Goal: Browse casually: Explore the website without a specific task or goal

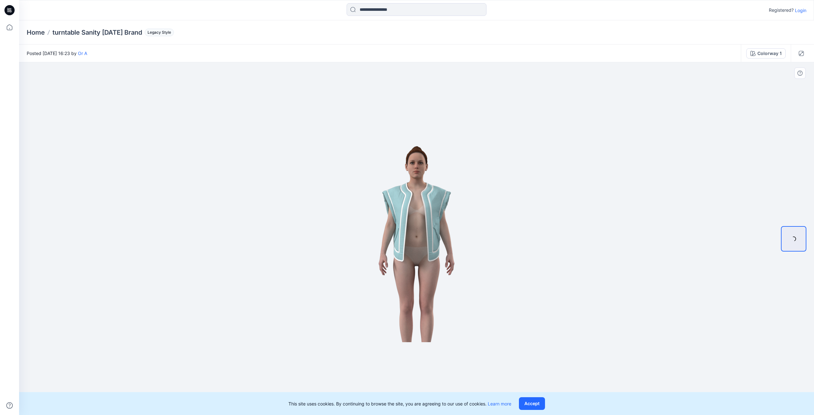
drag, startPoint x: 454, startPoint y: 211, endPoint x: 364, endPoint y: 218, distance: 90.6
click at [364, 218] on img at bounding box center [416, 238] width 207 height 207
drag, startPoint x: 364, startPoint y: 219, endPoint x: 516, endPoint y: 209, distance: 152.0
click at [516, 209] on img at bounding box center [416, 238] width 207 height 207
drag, startPoint x: 505, startPoint y: 209, endPoint x: 379, endPoint y: 224, distance: 126.8
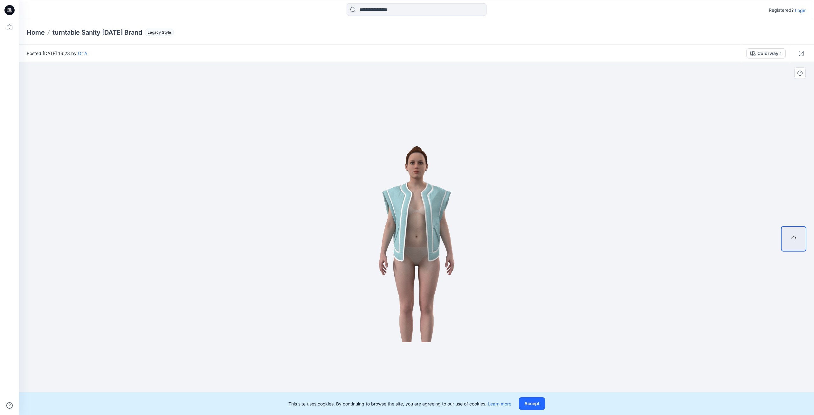
click at [379, 224] on img at bounding box center [416, 238] width 207 height 207
drag, startPoint x: 422, startPoint y: 225, endPoint x: 584, endPoint y: 169, distance: 171.3
click at [521, 215] on div at bounding box center [416, 238] width 795 height 353
drag, startPoint x: 426, startPoint y: 195, endPoint x: 357, endPoint y: 212, distance: 70.6
click at [359, 211] on img at bounding box center [416, 238] width 207 height 207
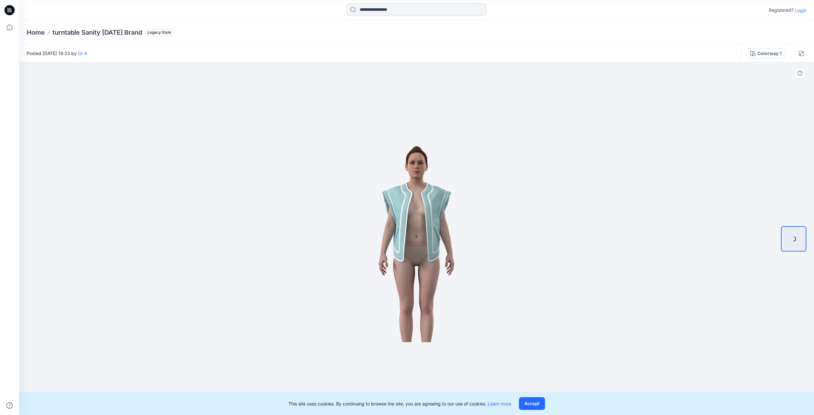
drag, startPoint x: 356, startPoint y: 212, endPoint x: 480, endPoint y: 227, distance: 125.9
click at [466, 232] on img at bounding box center [416, 238] width 207 height 207
click at [536, 409] on button "Accept" at bounding box center [532, 403] width 26 height 13
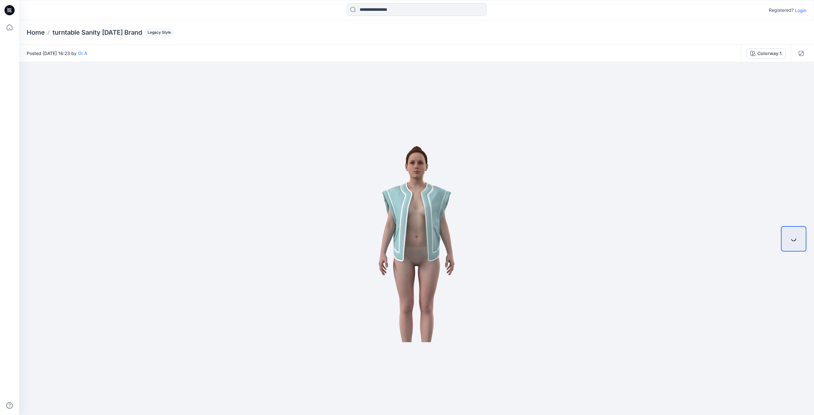
click at [169, 54] on div "Posted Monday, October 23, 2023 16:23 by Or A" at bounding box center [380, 53] width 722 height 17
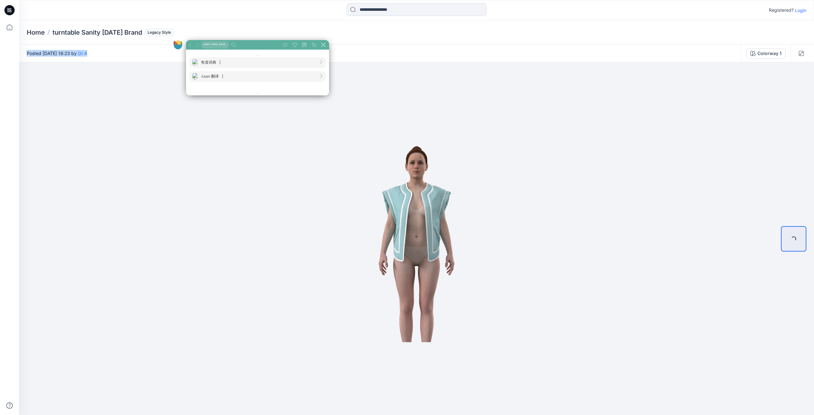
scroll to position [5, 192]
click at [573, 45] on div "Posted Monday, October 23, 2023 16:23 by Or A" at bounding box center [380, 53] width 722 height 17
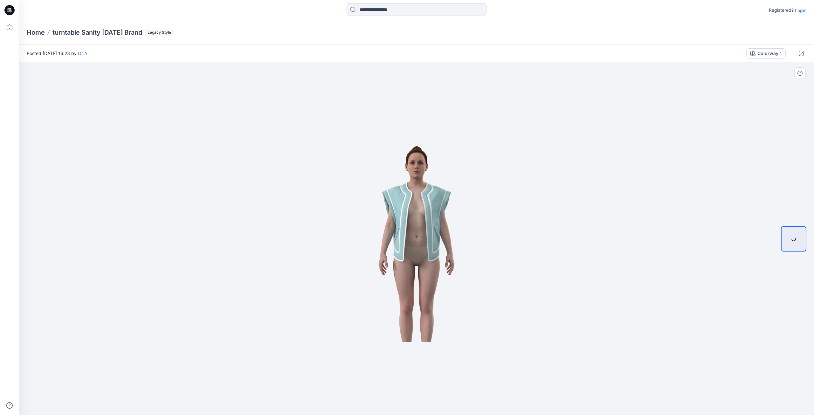
drag, startPoint x: 466, startPoint y: 224, endPoint x: 397, endPoint y: 230, distance: 69.6
click at [399, 230] on img at bounding box center [416, 238] width 207 height 207
drag, startPoint x: 394, startPoint y: 230, endPoint x: 707, endPoint y: 166, distance: 319.4
click at [562, 223] on div at bounding box center [416, 238] width 795 height 353
click at [790, 240] on icon at bounding box center [793, 238] width 13 height 13
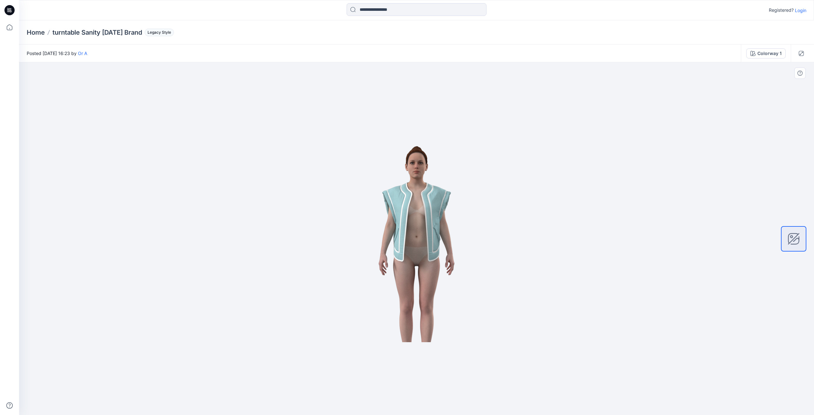
drag, startPoint x: 360, startPoint y: 232, endPoint x: 311, endPoint y: 217, distance: 51.0
click at [302, 218] on div at bounding box center [416, 238] width 795 height 353
drag, startPoint x: 452, startPoint y: 208, endPoint x: 499, endPoint y: 197, distance: 48.5
click at [499, 197] on img at bounding box center [416, 238] width 207 height 207
click at [9, 11] on icon at bounding box center [8, 10] width 2 height 0
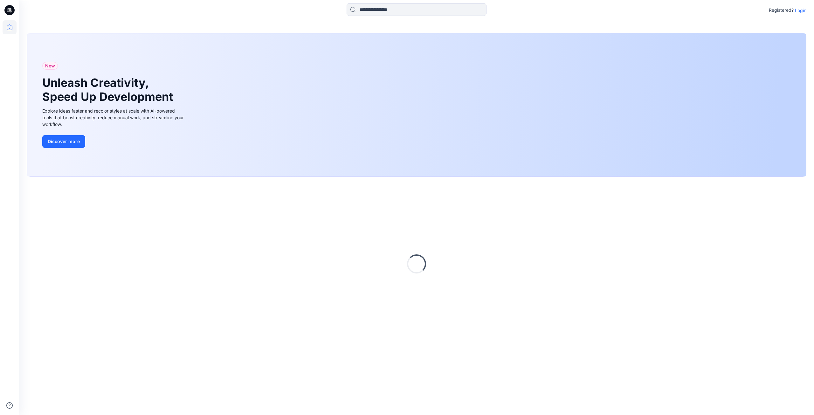
click at [9, 11] on icon at bounding box center [8, 10] width 2 height 0
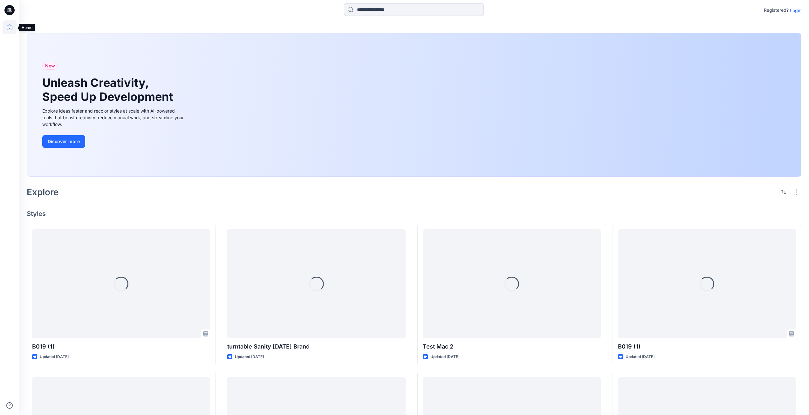
click at [9, 28] on icon at bounding box center [10, 27] width 14 height 14
click at [10, 9] on icon at bounding box center [9, 10] width 10 height 10
click at [10, 32] on icon at bounding box center [10, 27] width 14 height 14
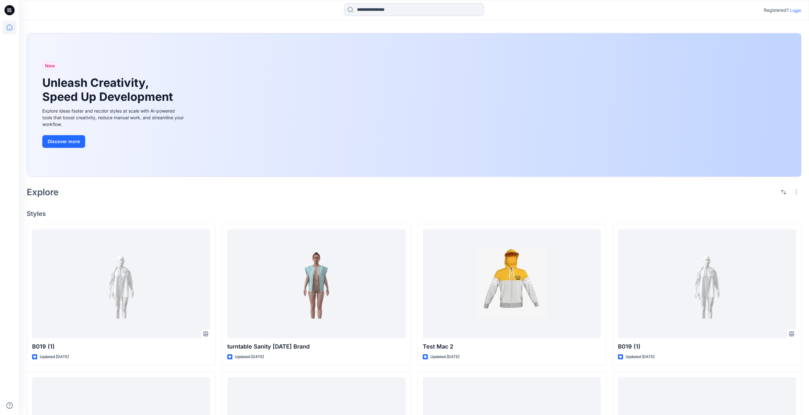
click at [8, 10] on icon at bounding box center [9, 10] width 10 height 10
click at [8, 24] on icon at bounding box center [10, 27] width 14 height 14
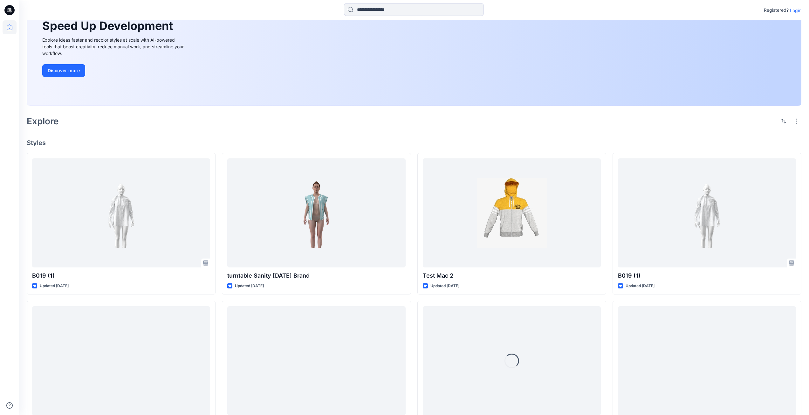
scroll to position [76, 0]
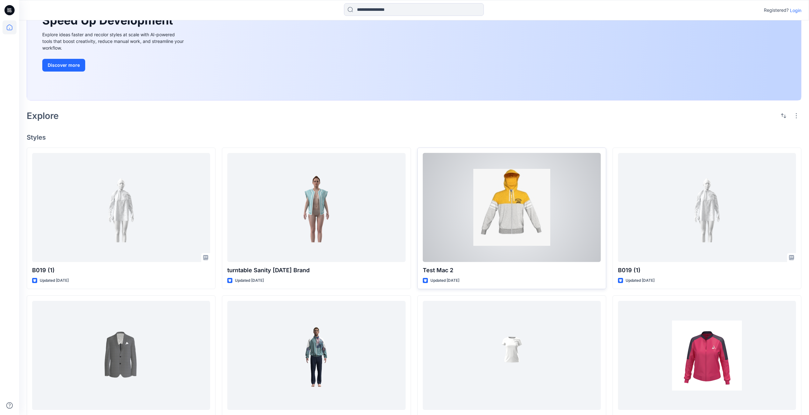
click at [535, 212] on div at bounding box center [512, 207] width 178 height 109
